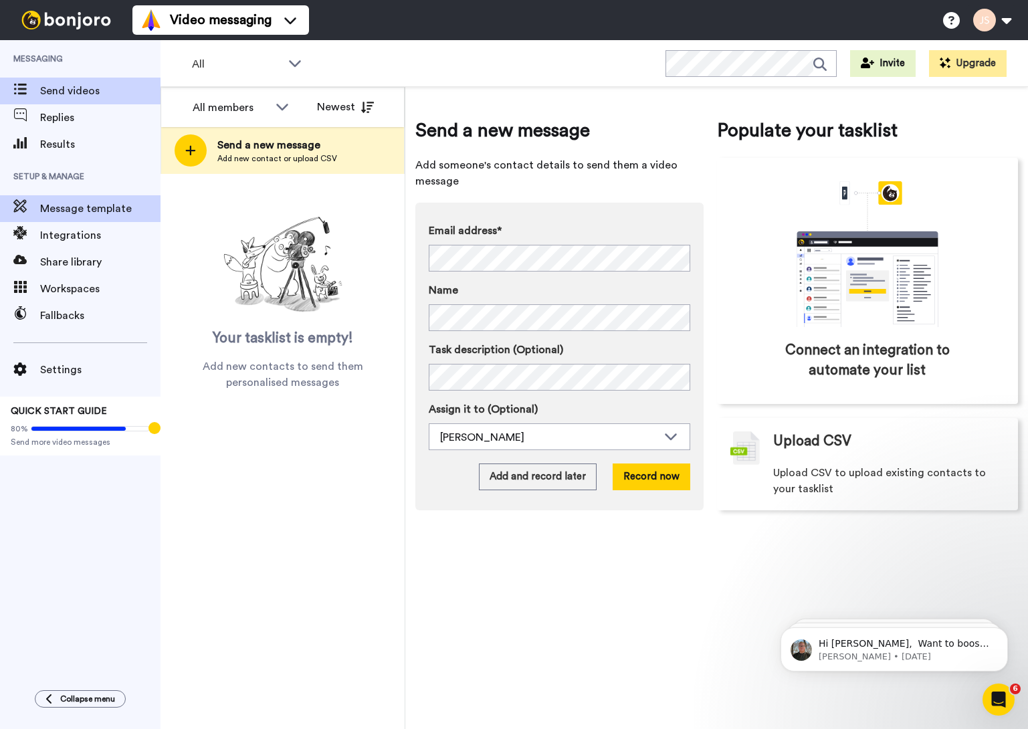
click at [84, 210] on span "Message template" at bounding box center [100, 209] width 120 height 16
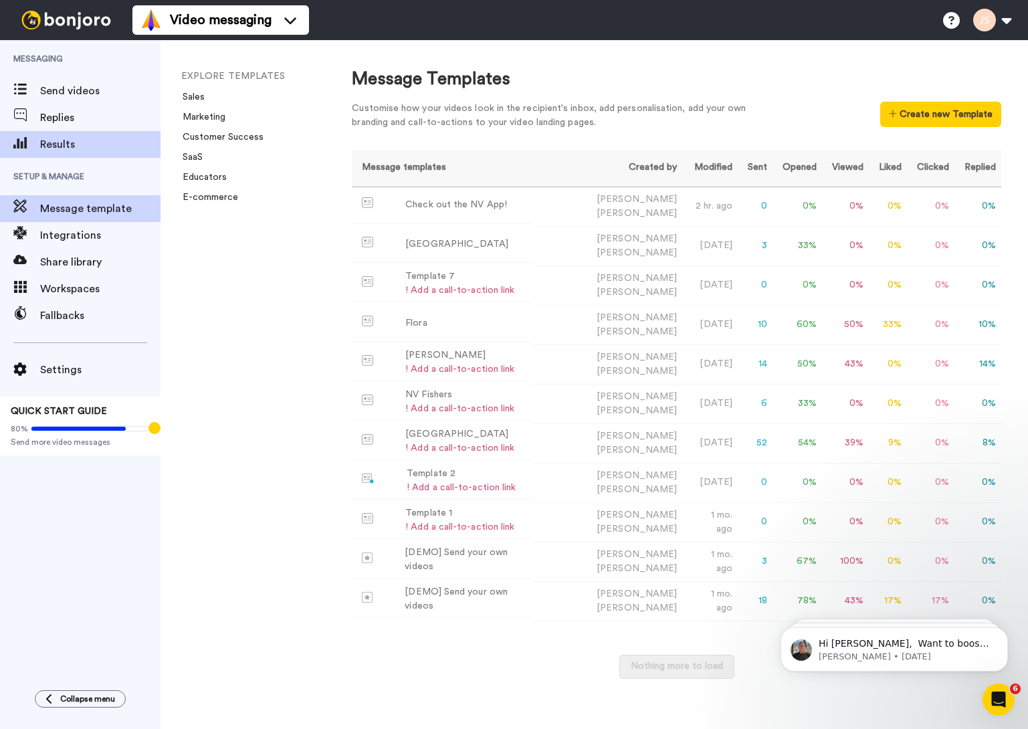
click at [61, 146] on span "Results" at bounding box center [100, 145] width 120 height 16
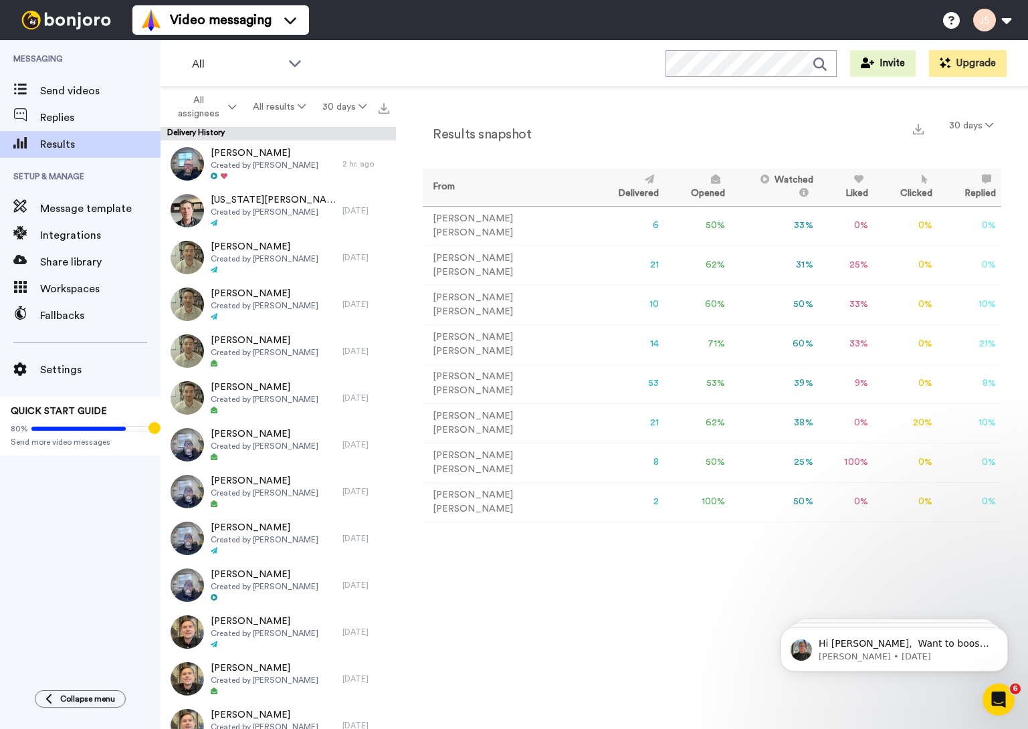
click at [500, 258] on td "Jon Schirm" at bounding box center [507, 265] width 169 height 39
click at [66, 213] on span "Message template" at bounding box center [100, 209] width 120 height 16
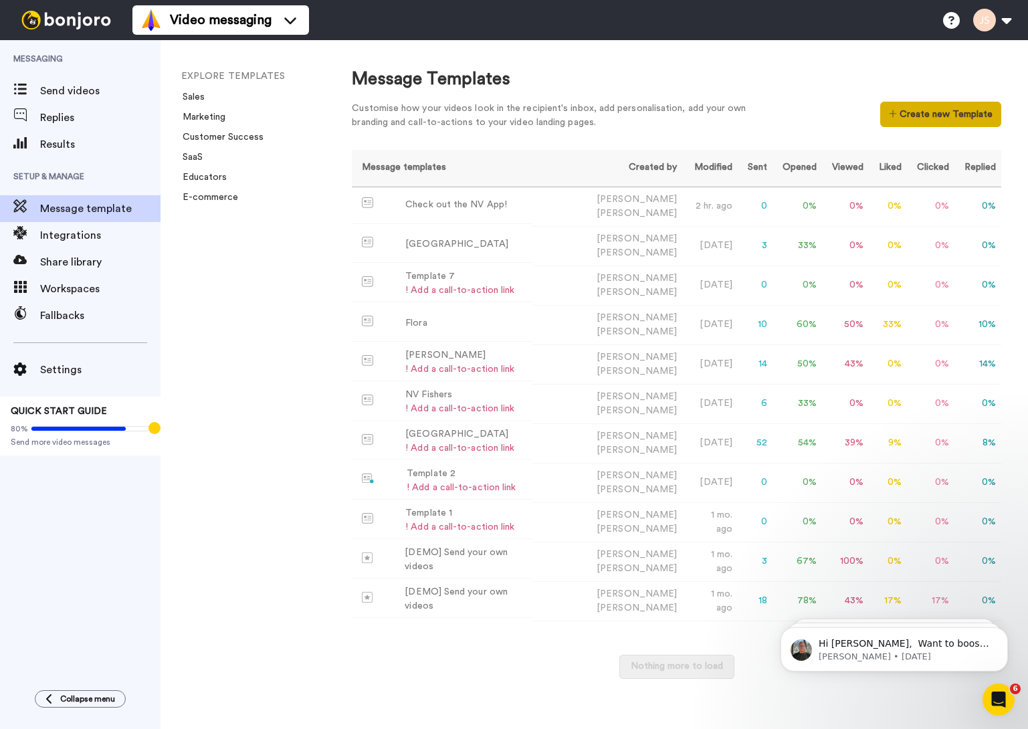
click at [939, 114] on button "Create new Template" at bounding box center [941, 114] width 121 height 25
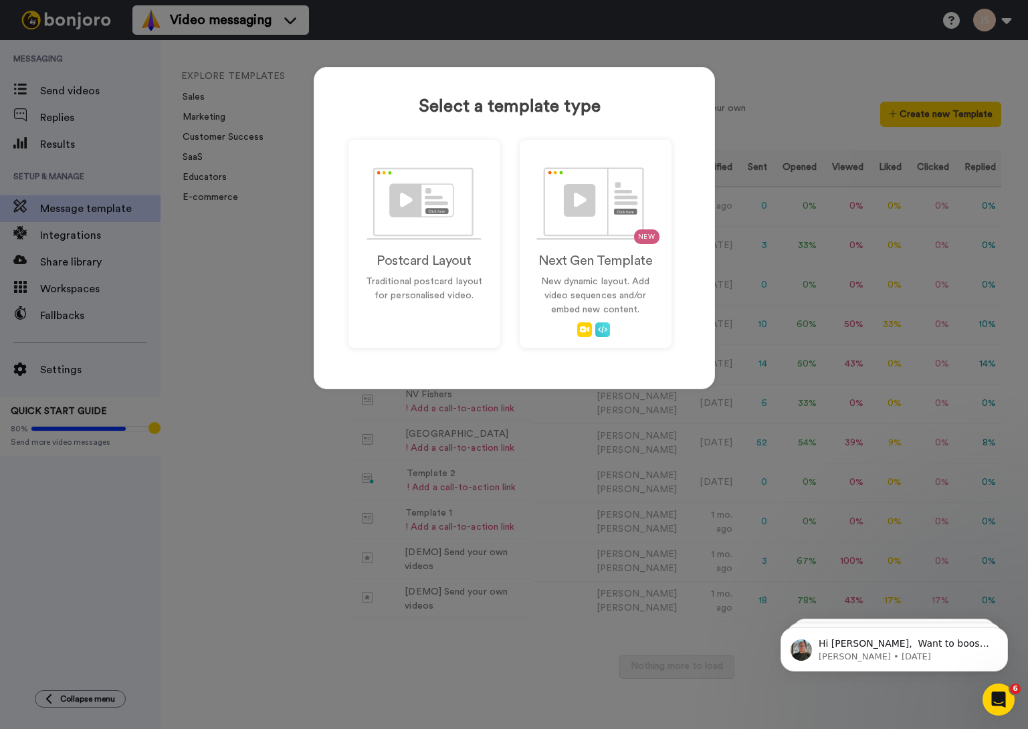
click at [788, 88] on div "Select a template type Postcard Layout Traditional postcard layout for personal…" at bounding box center [514, 364] width 1028 height 729
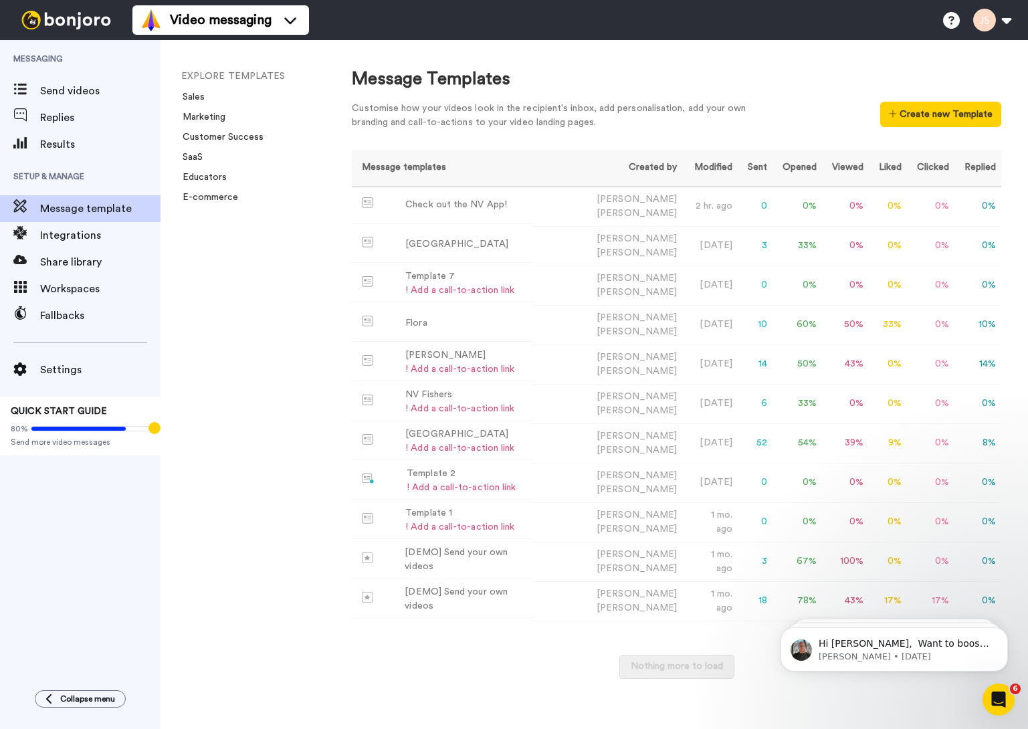
click at [50, 205] on span "Message template" at bounding box center [100, 209] width 120 height 16
click at [1008, 21] on button at bounding box center [992, 19] width 51 height 29
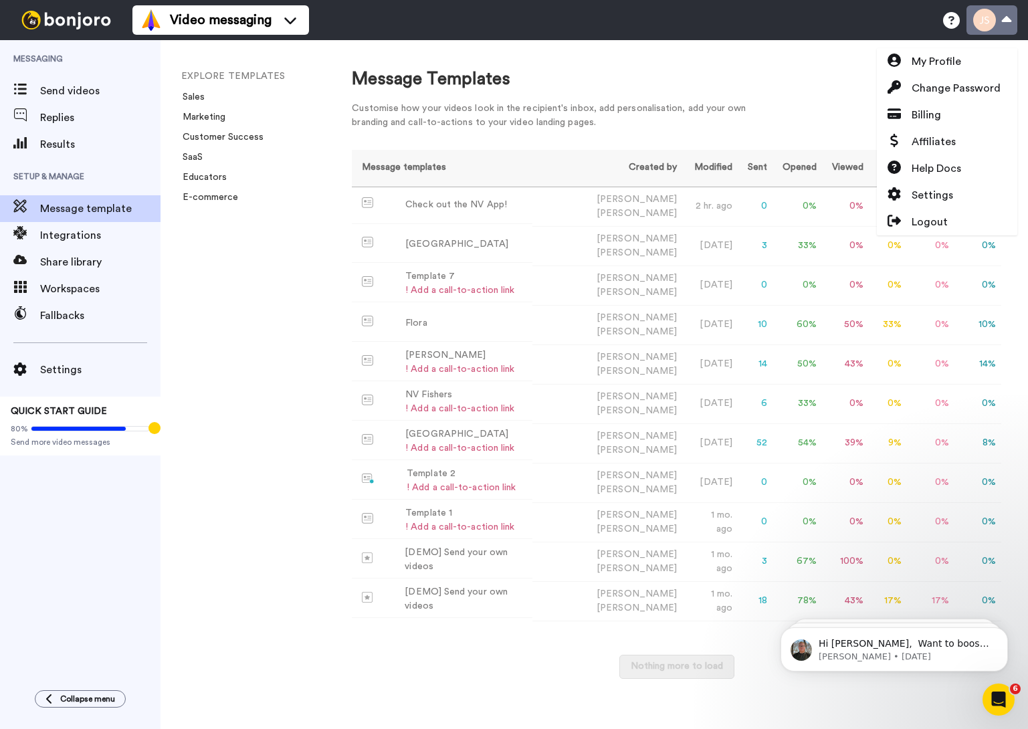
click at [1008, 21] on button at bounding box center [992, 19] width 51 height 29
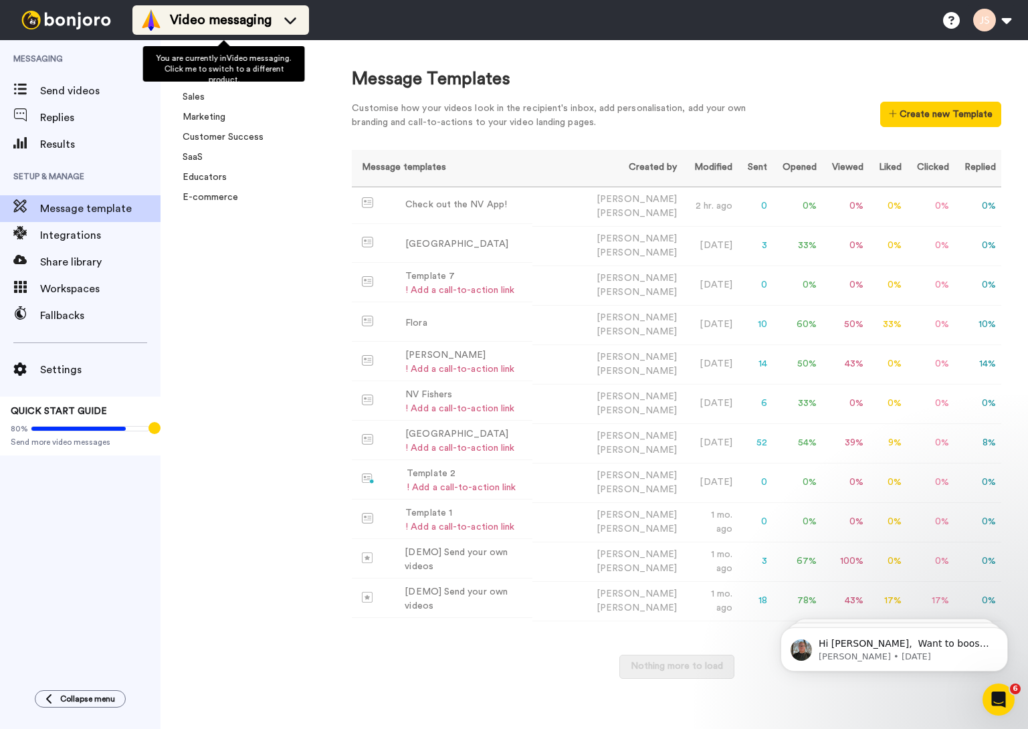
click at [296, 21] on icon at bounding box center [290, 19] width 21 height 13
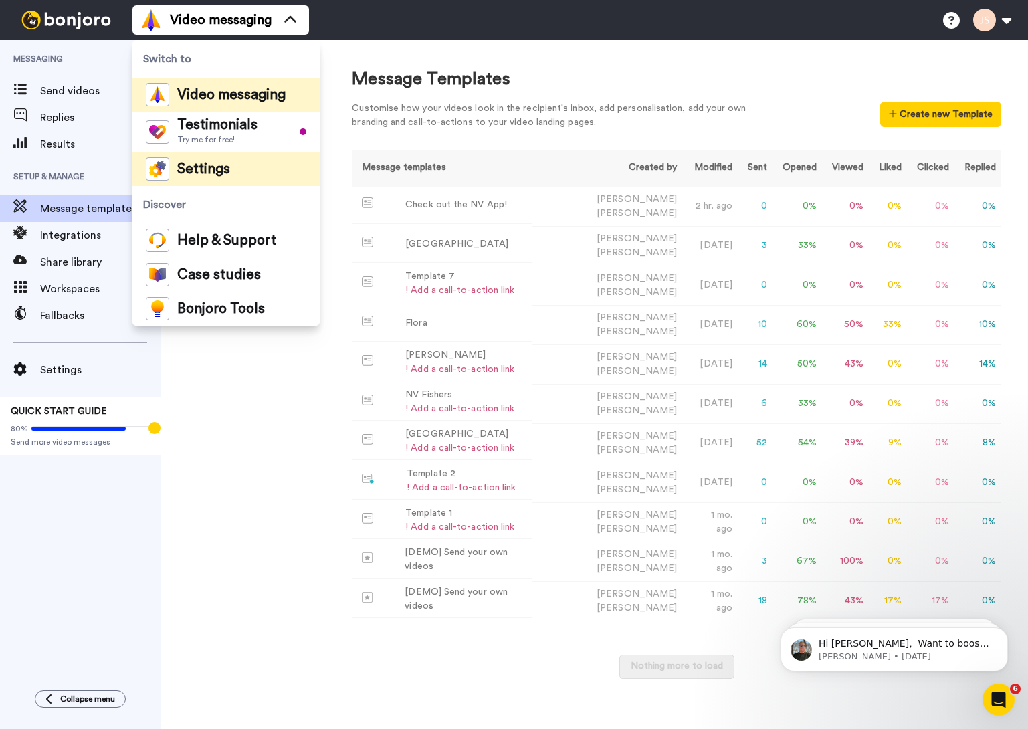
click at [211, 166] on span "Settings" at bounding box center [203, 169] width 53 height 13
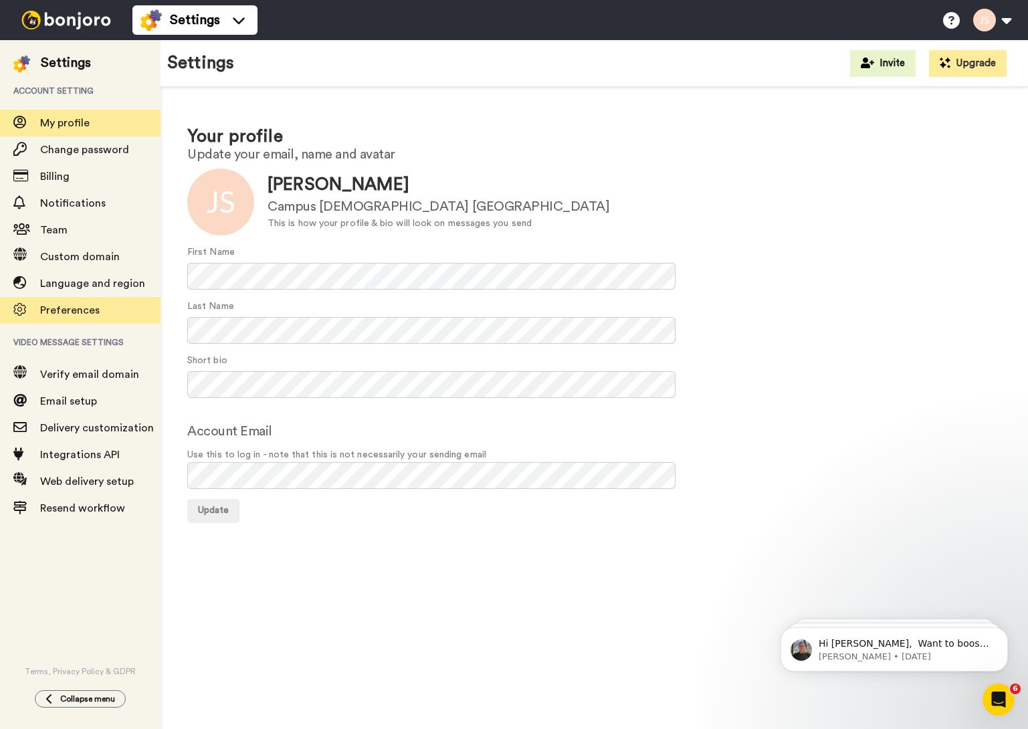
click at [71, 310] on span "Preferences" at bounding box center [70, 310] width 60 height 11
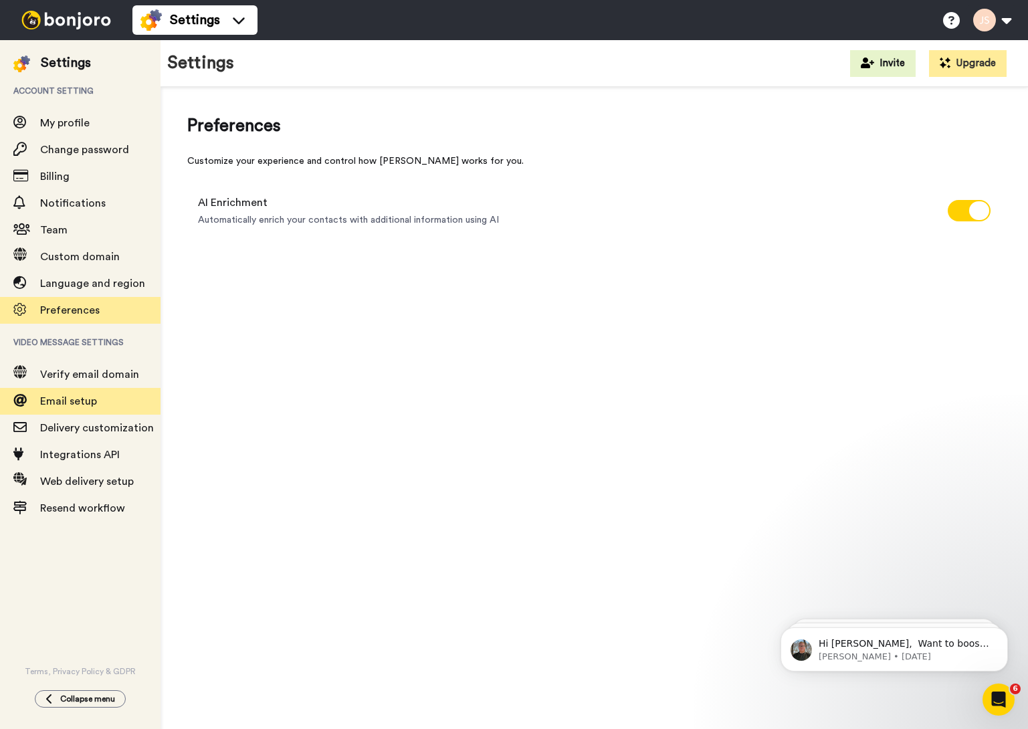
click at [57, 399] on span "Email setup" at bounding box center [68, 401] width 57 height 11
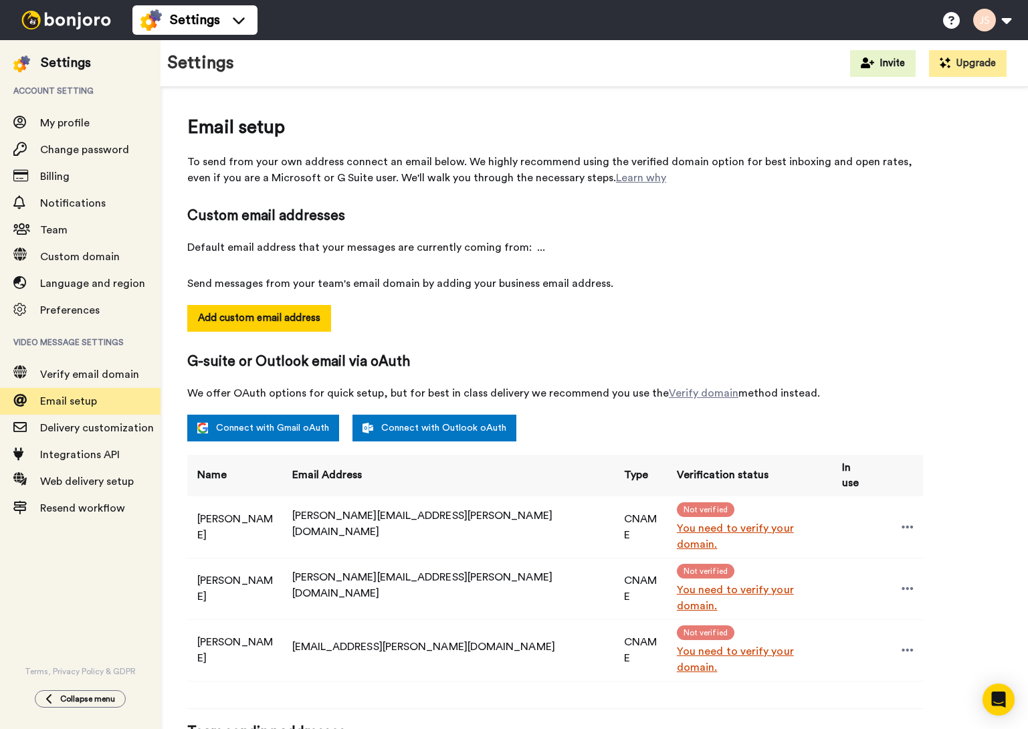
select select "162247"
select select "162250"
select select "162240"
select select "163347"
select select "163016"
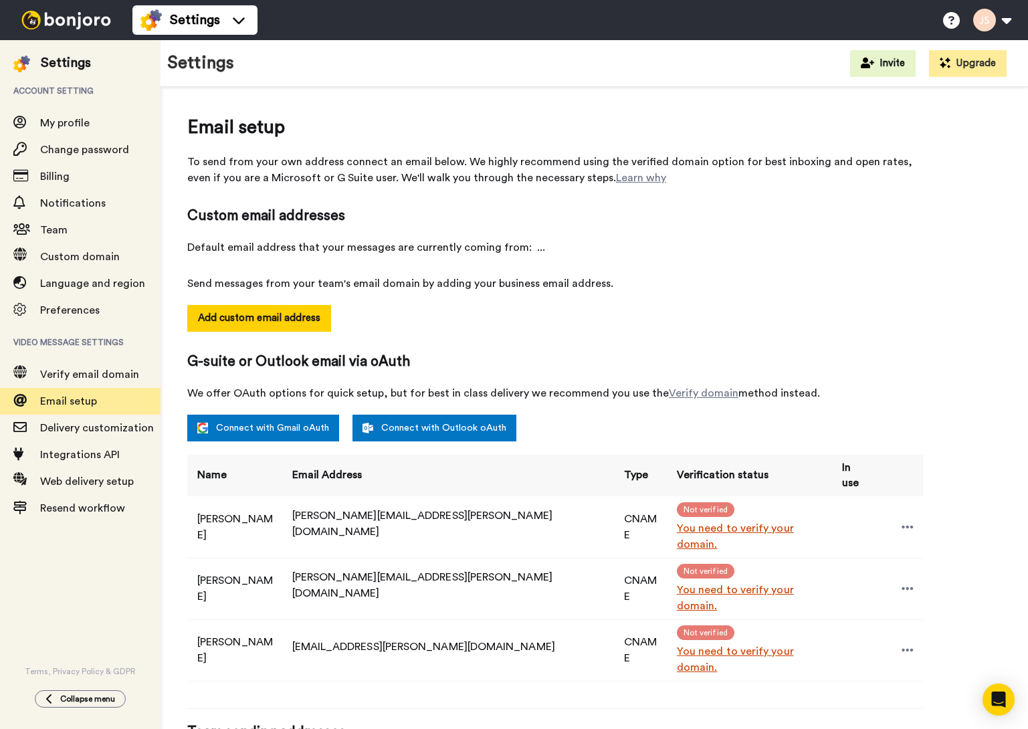
select select "158810"
select select "162246"
select select "162691"
select select "162251"
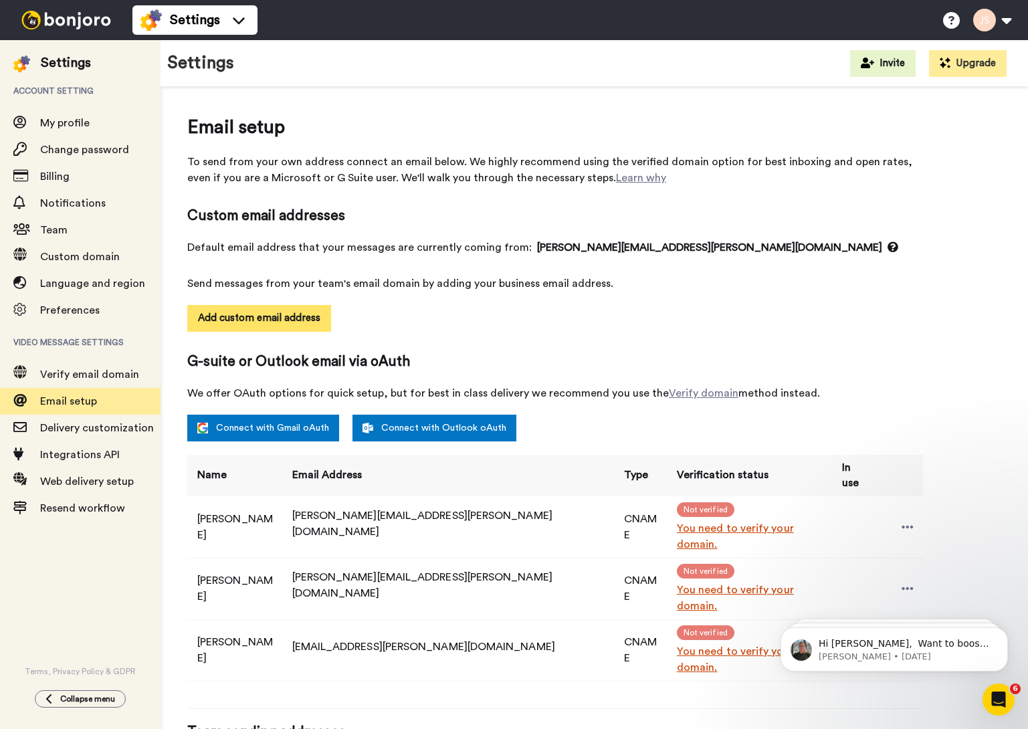
click at [290, 321] on button "Add custom email address" at bounding box center [259, 318] width 144 height 27
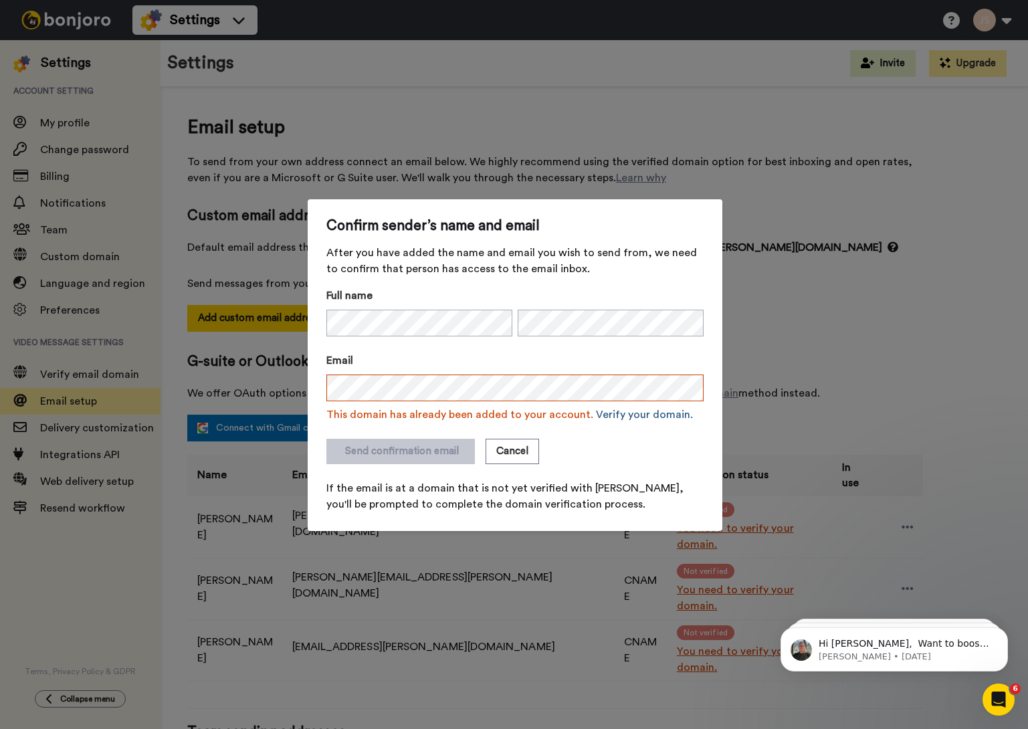
click at [624, 416] on link "Verify your domain." at bounding box center [644, 415] width 97 height 11
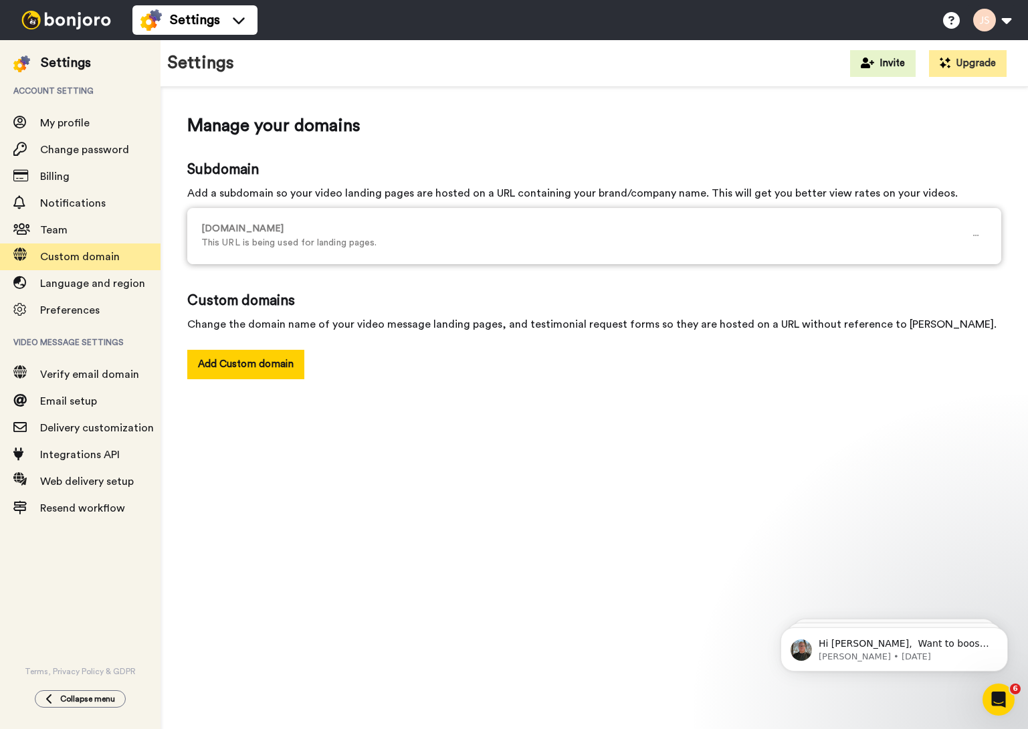
click at [286, 231] on p "[DOMAIN_NAME]" at bounding box center [583, 229] width 764 height 14
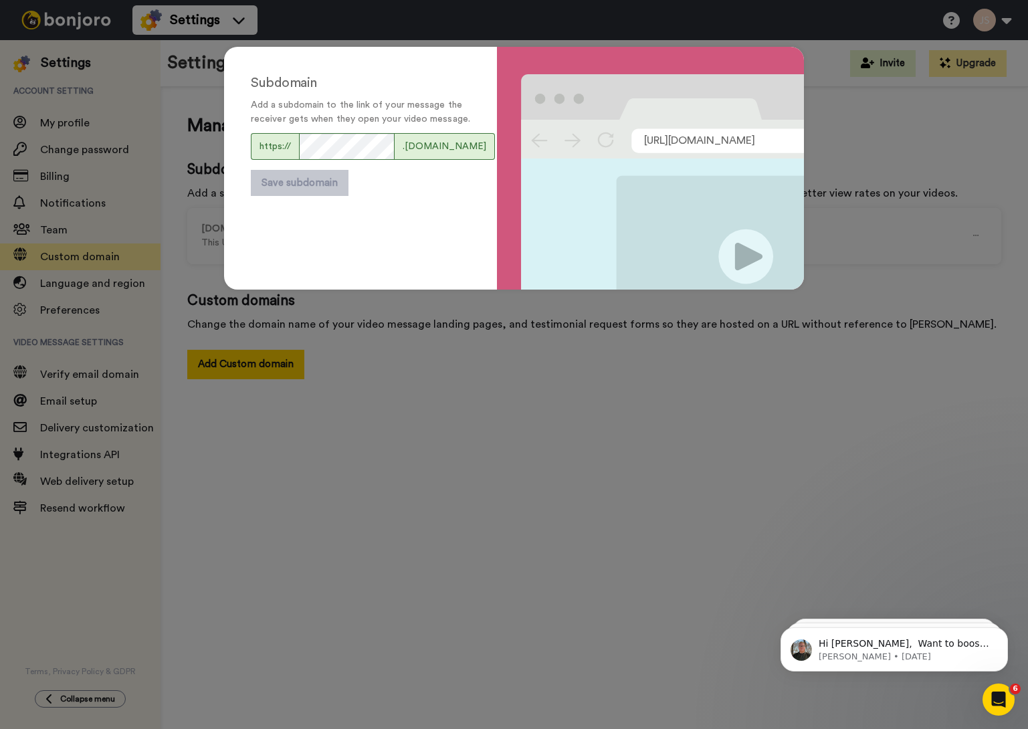
click at [420, 160] on span ".bonjoro.co" at bounding box center [445, 146] width 100 height 27
click at [430, 160] on span ".bonjoro.co" at bounding box center [445, 146] width 100 height 27
click at [310, 196] on button "Save subdomain" at bounding box center [300, 183] width 98 height 26
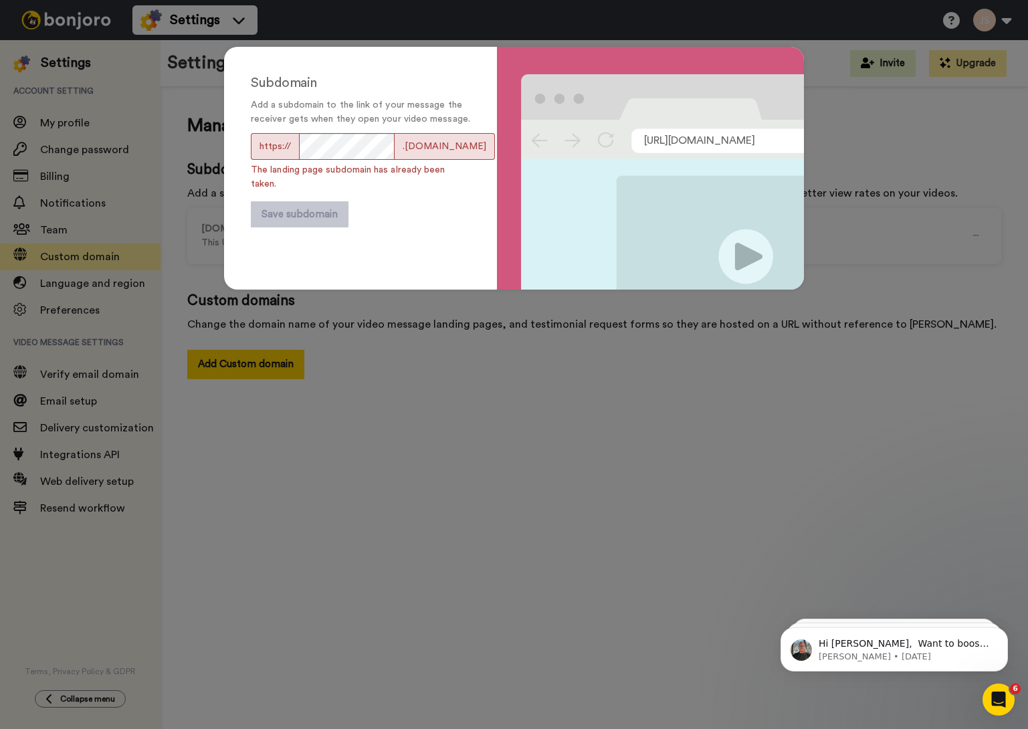
click at [402, 337] on div "Subdomain Add a subdomain to the link of your message the receiver gets when th…" at bounding box center [514, 364] width 1028 height 729
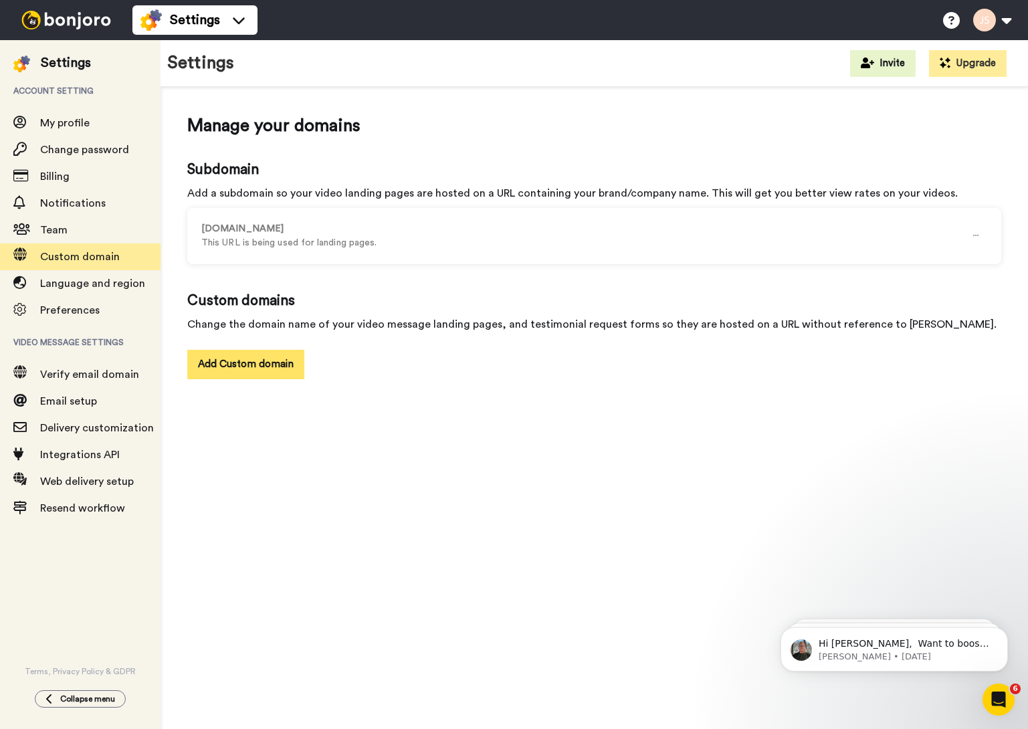
click at [266, 366] on button "Add Custom domain" at bounding box center [245, 364] width 117 height 29
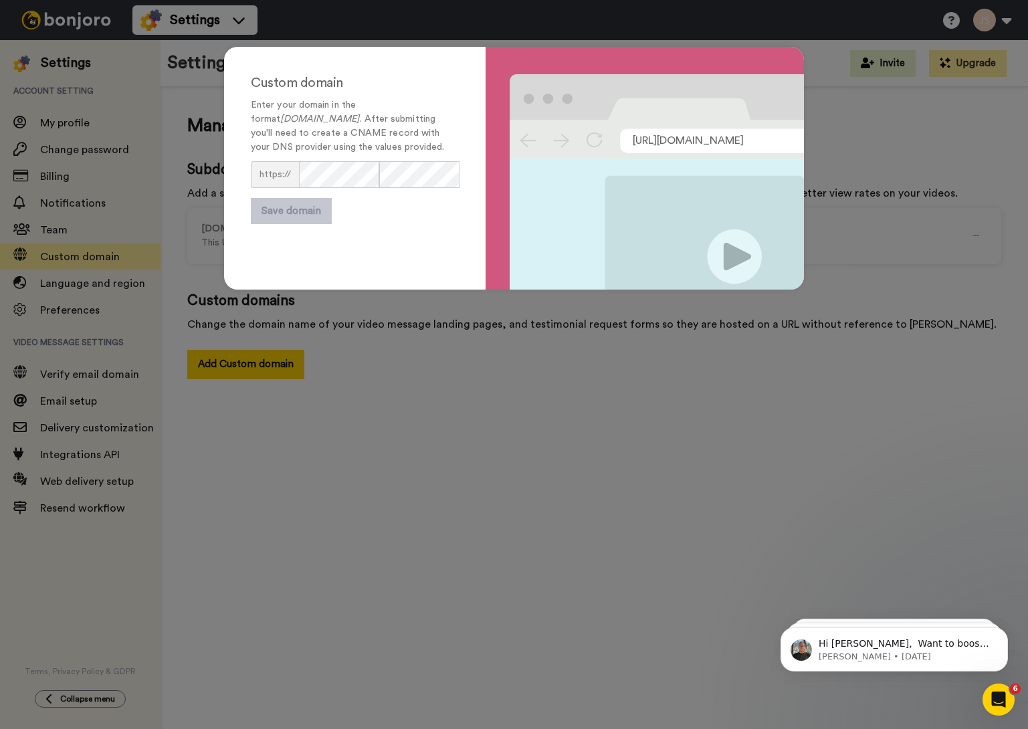
click at [349, 377] on div "Custom domain Enter your domain in the format subdomain.yourdomain.com . After …" at bounding box center [514, 364] width 1028 height 729
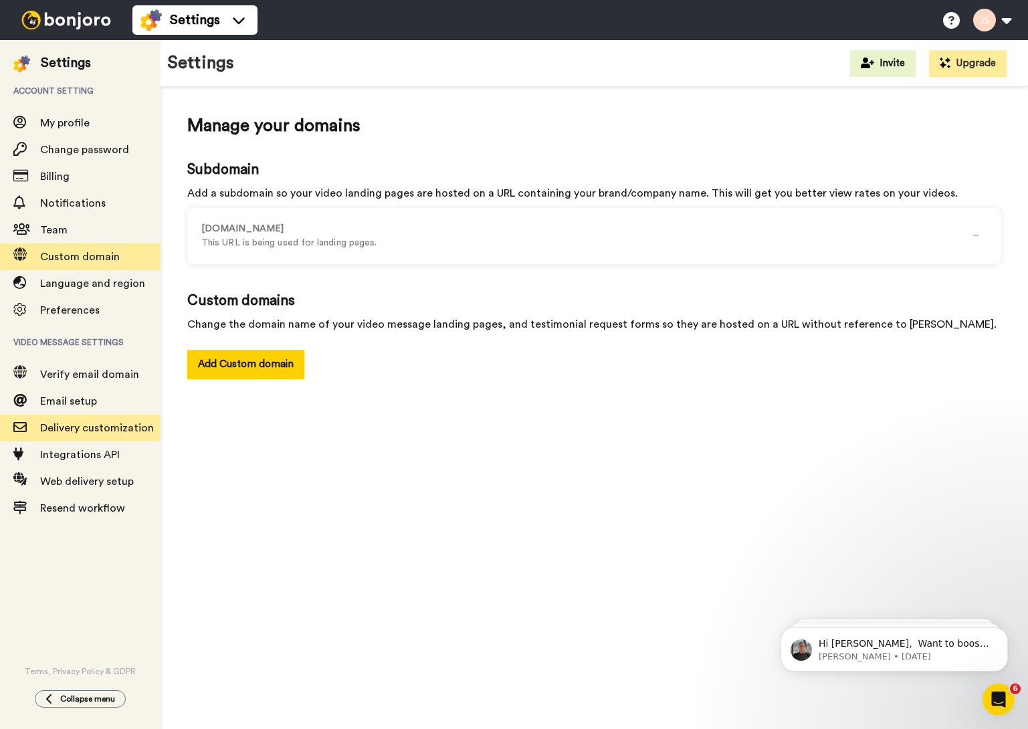
click at [114, 431] on span "Delivery customization" at bounding box center [97, 428] width 114 height 11
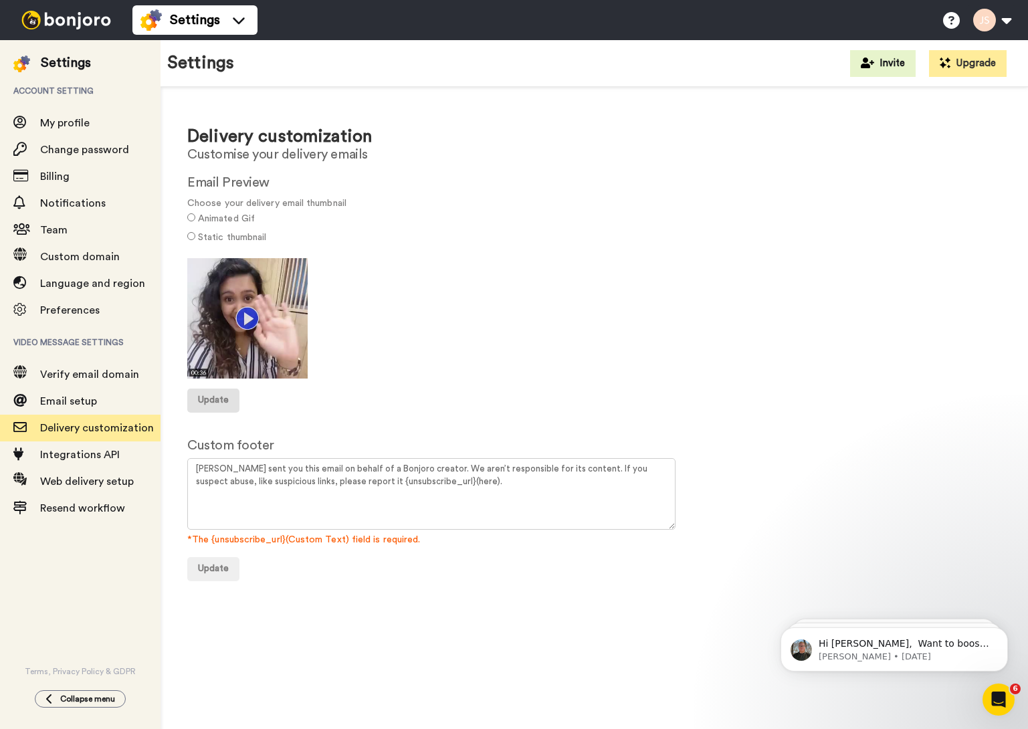
click at [219, 395] on span "Update" at bounding box center [213, 399] width 31 height 9
click at [58, 457] on span "Integrations API" at bounding box center [80, 455] width 80 height 11
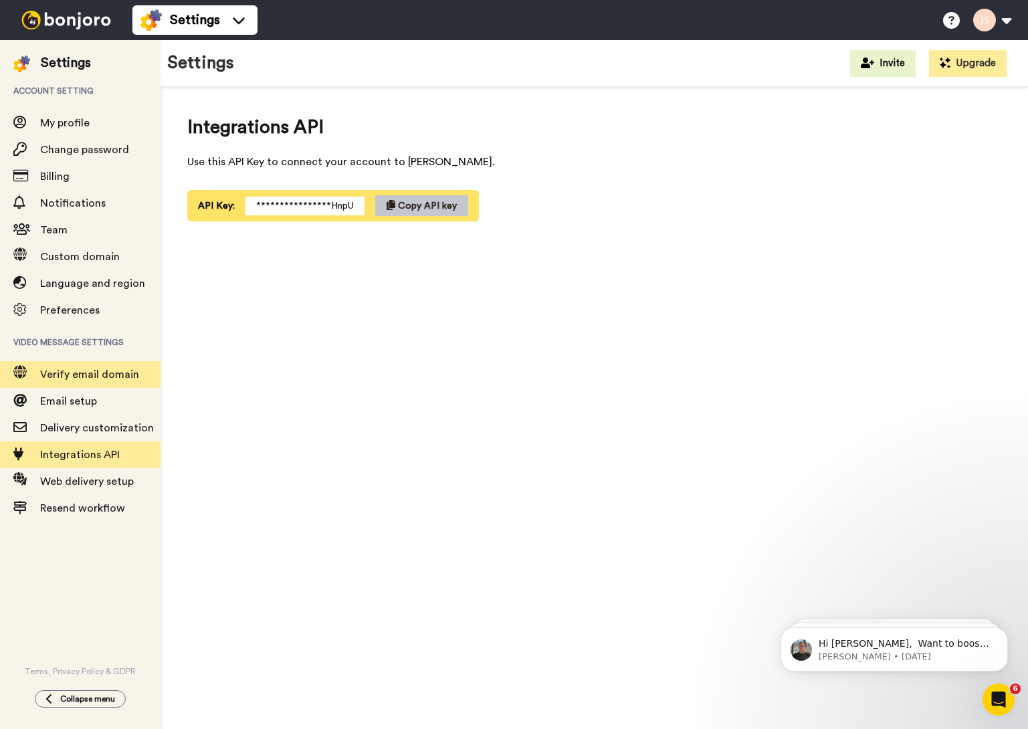
click at [96, 377] on span "Verify email domain" at bounding box center [89, 374] width 99 height 11
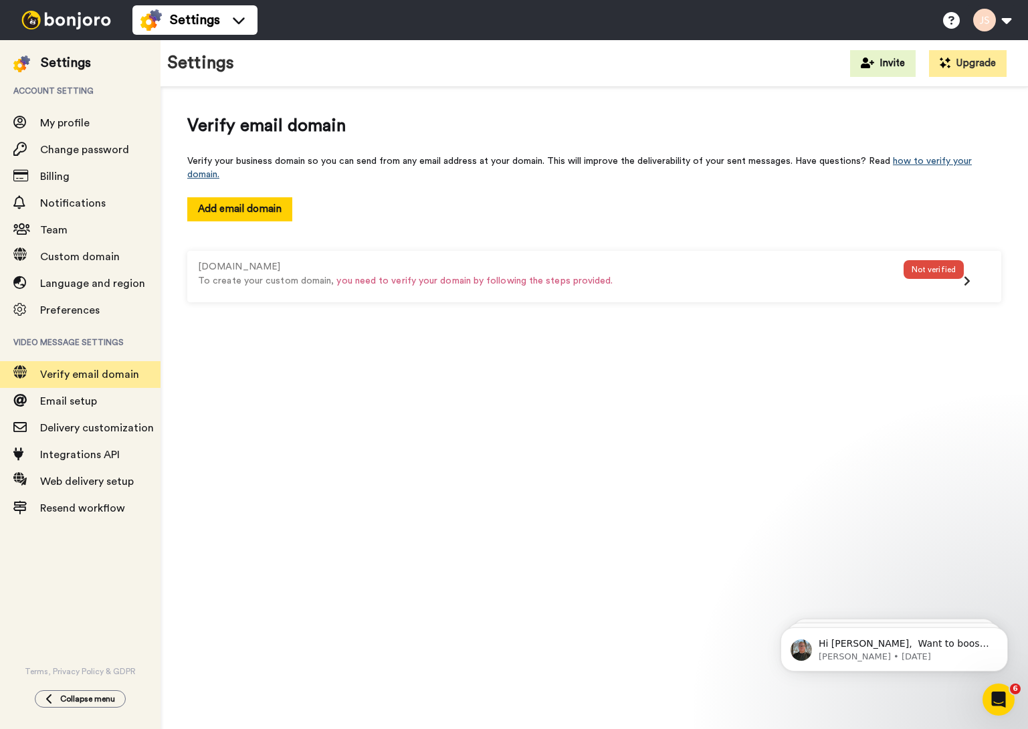
click at [912, 163] on link "how to verify your domain." at bounding box center [579, 168] width 785 height 23
click at [65, 402] on span "Email setup" at bounding box center [68, 401] width 57 height 11
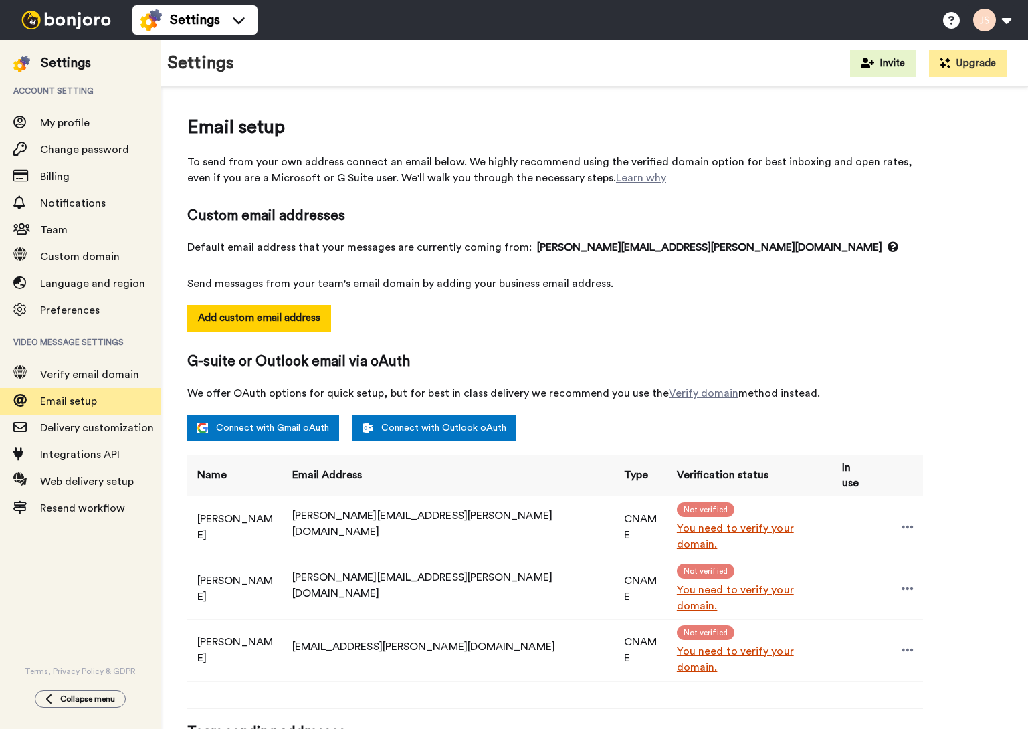
select select "162247"
select select "162250"
select select "162240"
select select "163347"
select select "163016"
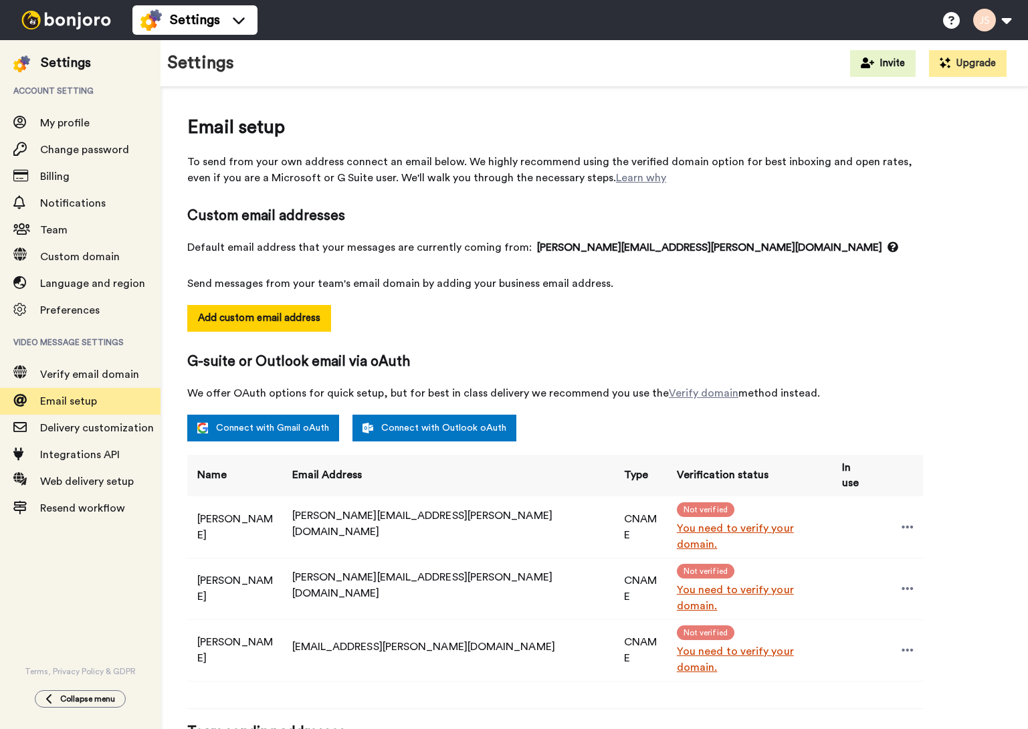
select select "158810"
select select "162246"
select select "162691"
select select "162251"
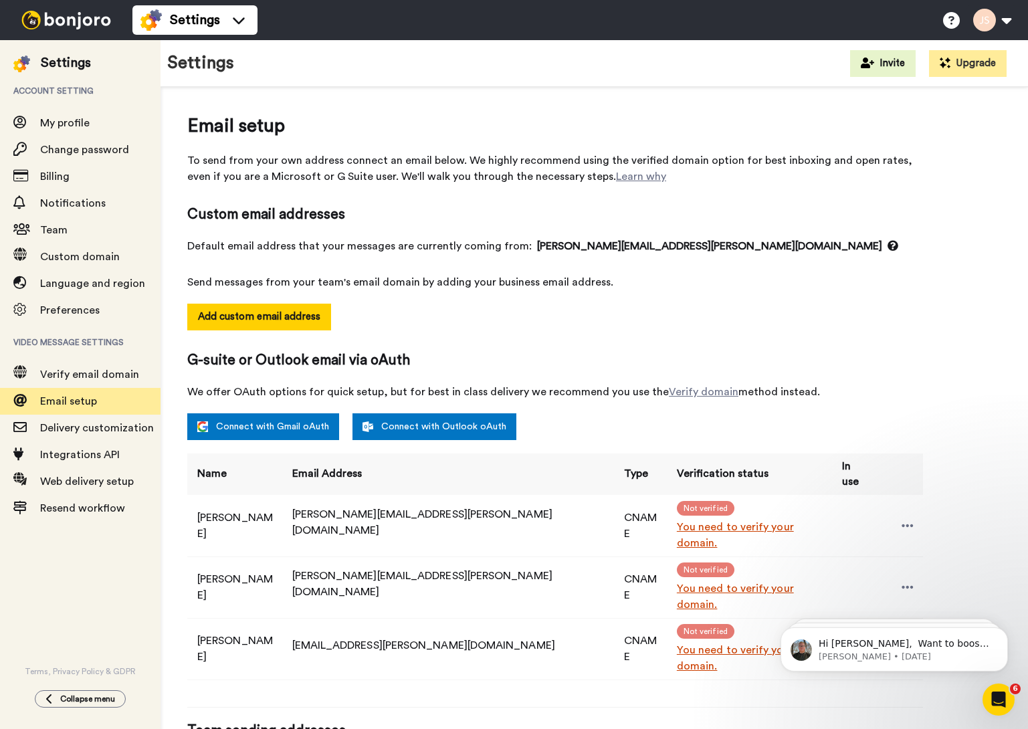
click at [452, 428] on link "Connect with Outlook oAuth" at bounding box center [435, 427] width 164 height 27
